Goal: Find specific page/section: Find specific page/section

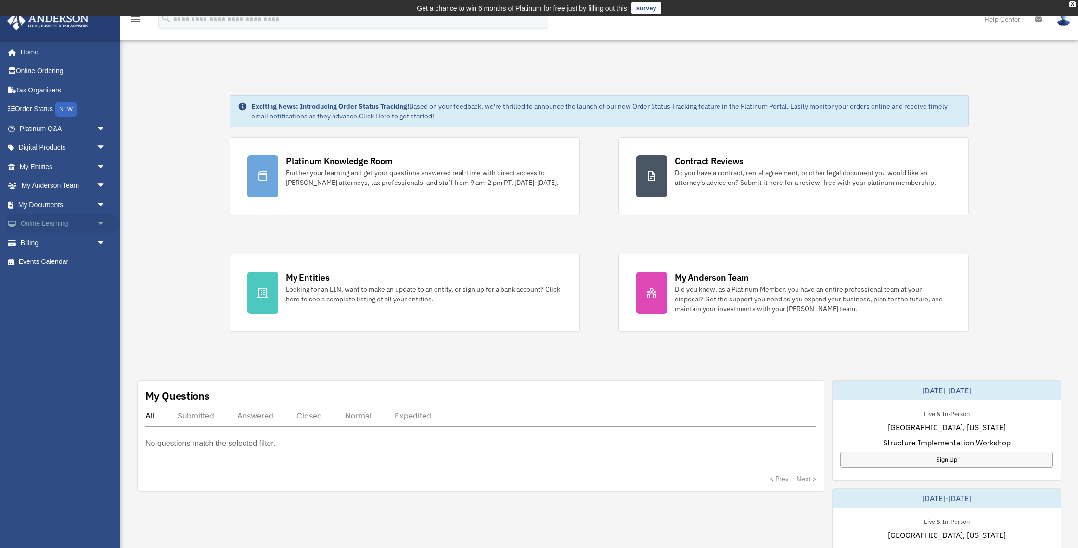
click at [104, 229] on span "arrow_drop_down" at bounding box center [105, 224] width 19 height 20
click at [104, 206] on span "arrow_drop_down" at bounding box center [105, 205] width 19 height 20
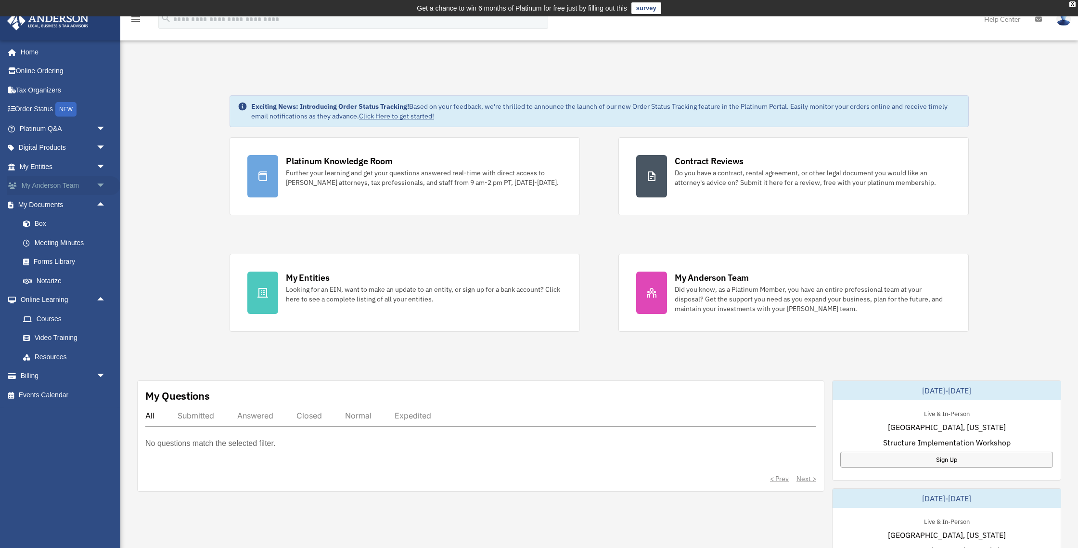
click at [102, 190] on span "arrow_drop_down" at bounding box center [105, 186] width 19 height 20
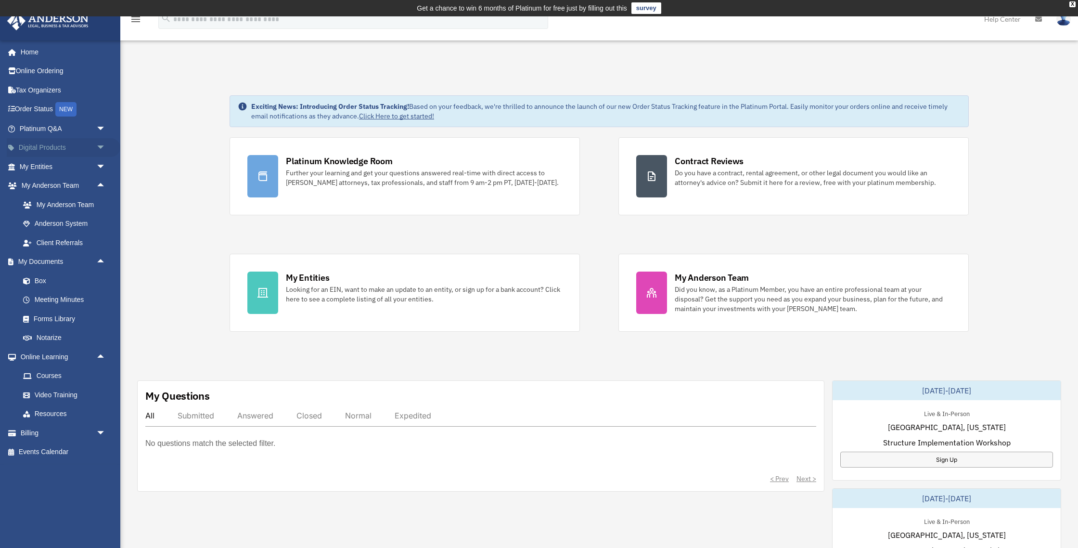
click at [101, 153] on span "arrow_drop_down" at bounding box center [105, 148] width 19 height 20
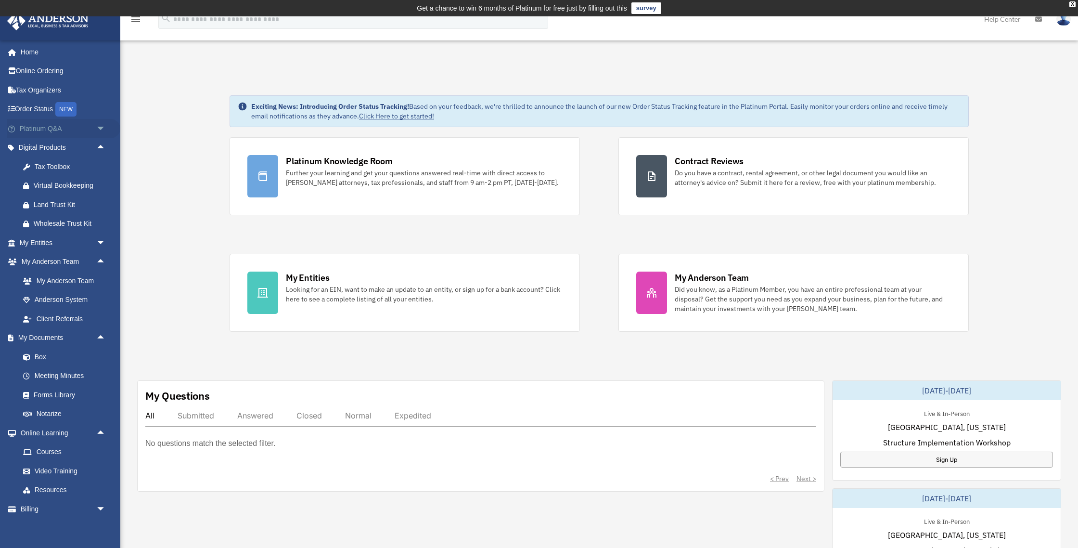
click at [106, 127] on span "arrow_drop_down" at bounding box center [105, 129] width 19 height 20
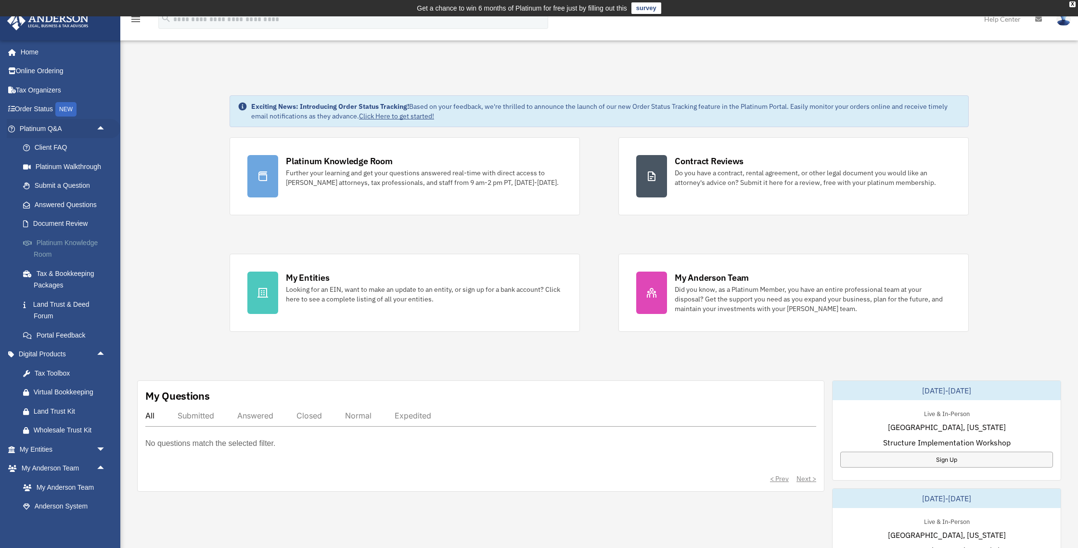
click at [67, 244] on link "Platinum Knowledge Room" at bounding box center [66, 248] width 107 height 31
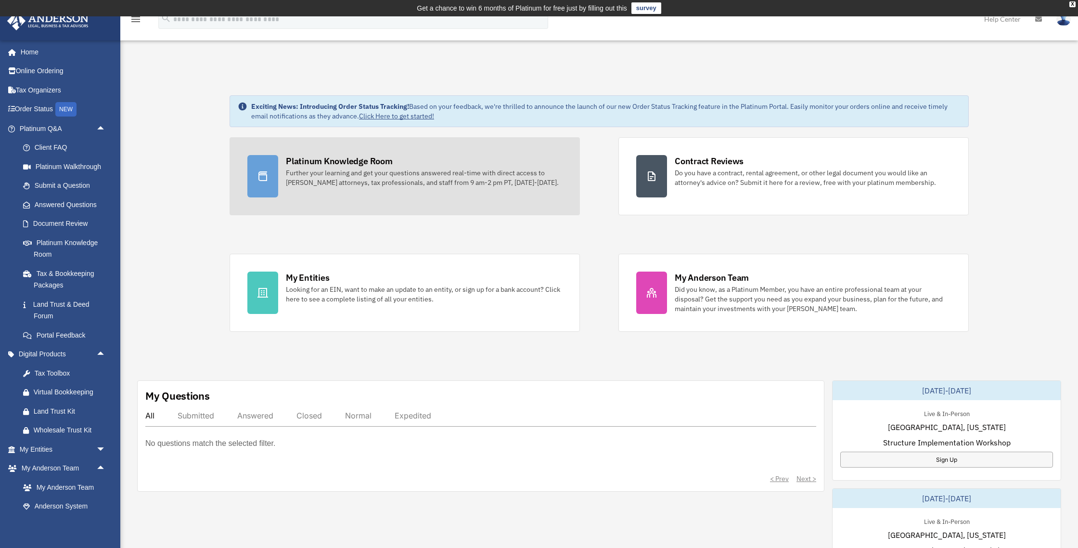
click at [317, 157] on div "Platinum Knowledge Room" at bounding box center [339, 161] width 107 height 12
click at [311, 186] on div "Further your learning and get your questions answered real-time with direct acc…" at bounding box center [424, 177] width 276 height 19
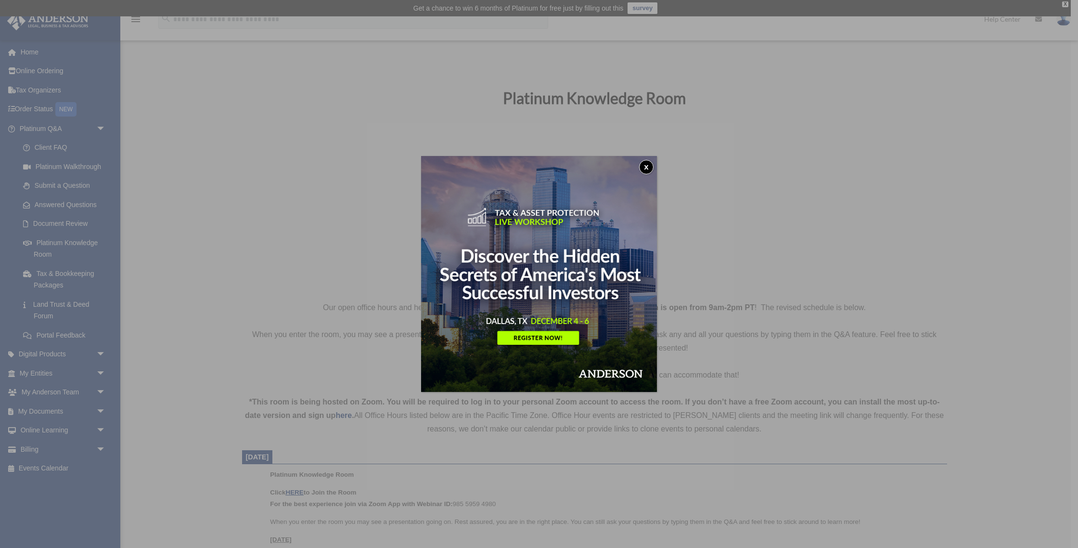
click at [647, 170] on button "x" at bounding box center [646, 167] width 14 height 14
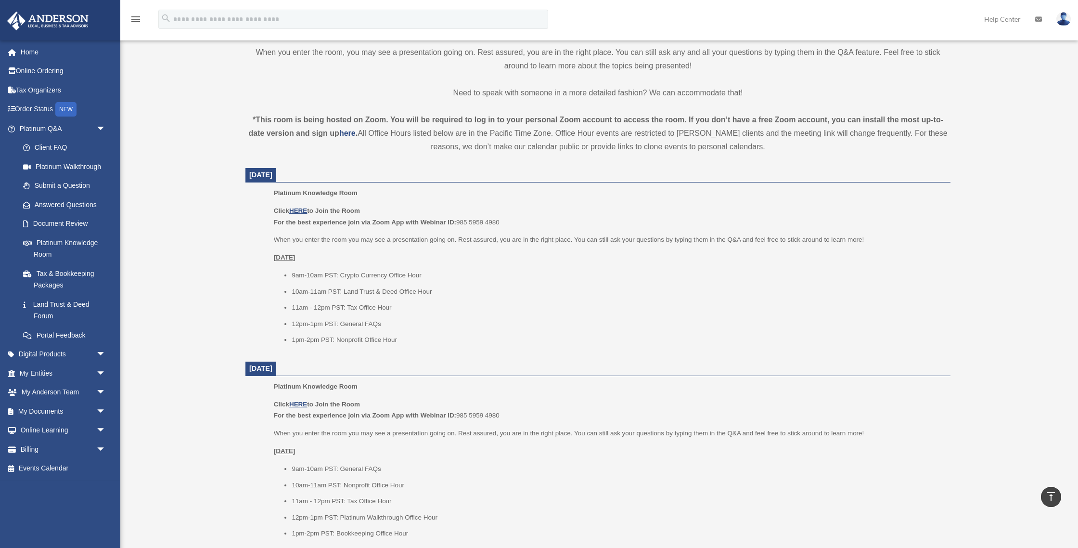
scroll to position [285, 0]
click at [301, 207] on u "HERE" at bounding box center [298, 208] width 18 height 7
